Goal: Navigation & Orientation: Find specific page/section

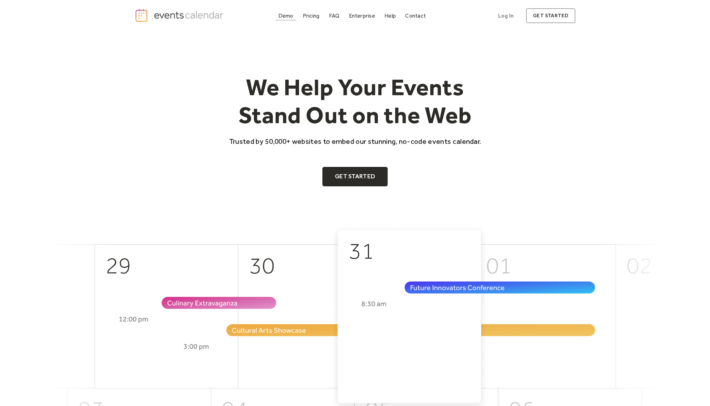
click at [284, 15] on div "Demo" at bounding box center [286, 16] width 15 height 4
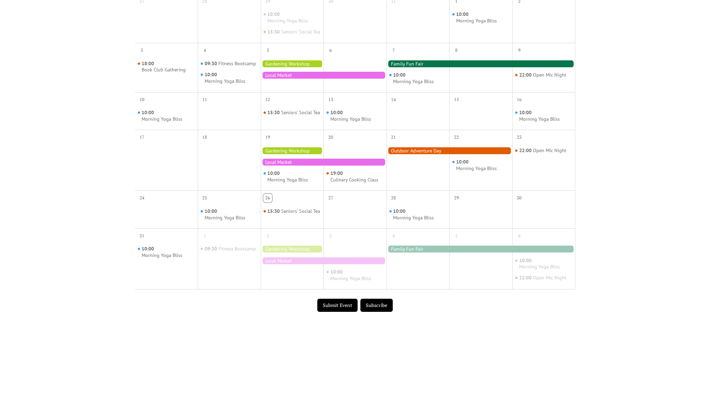
scroll to position [43, 0]
